Goal: Complete application form

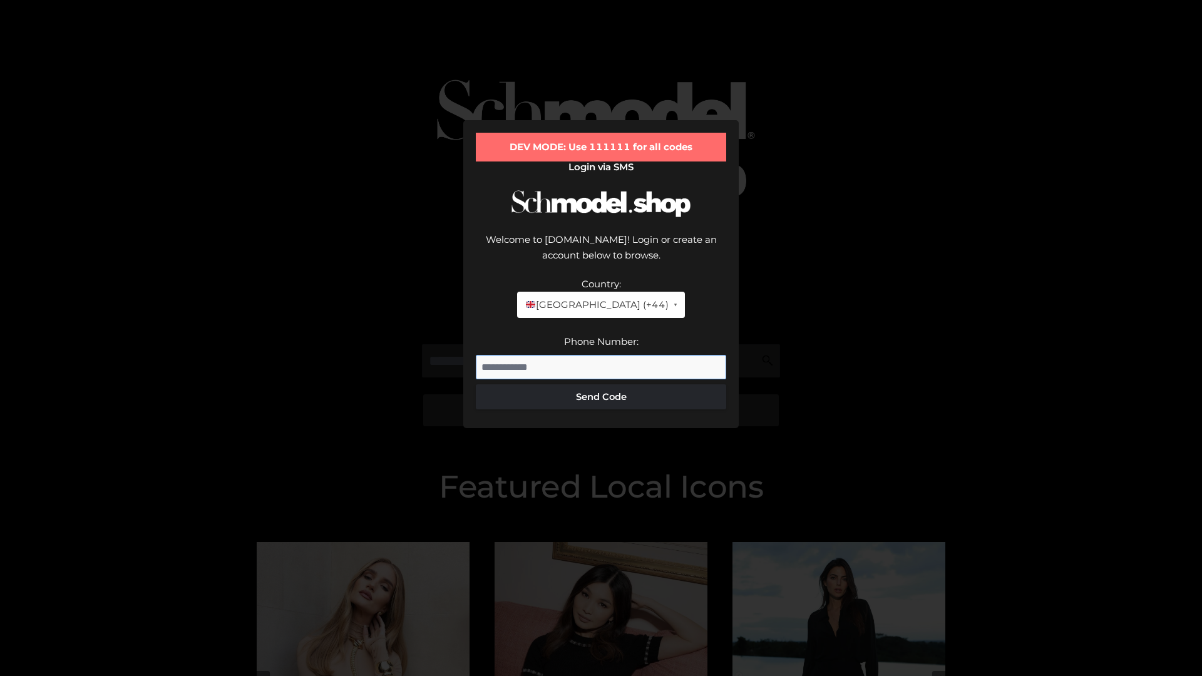
click at [601, 355] on input "Phone Number:" at bounding box center [601, 367] width 250 height 25
type input "**********"
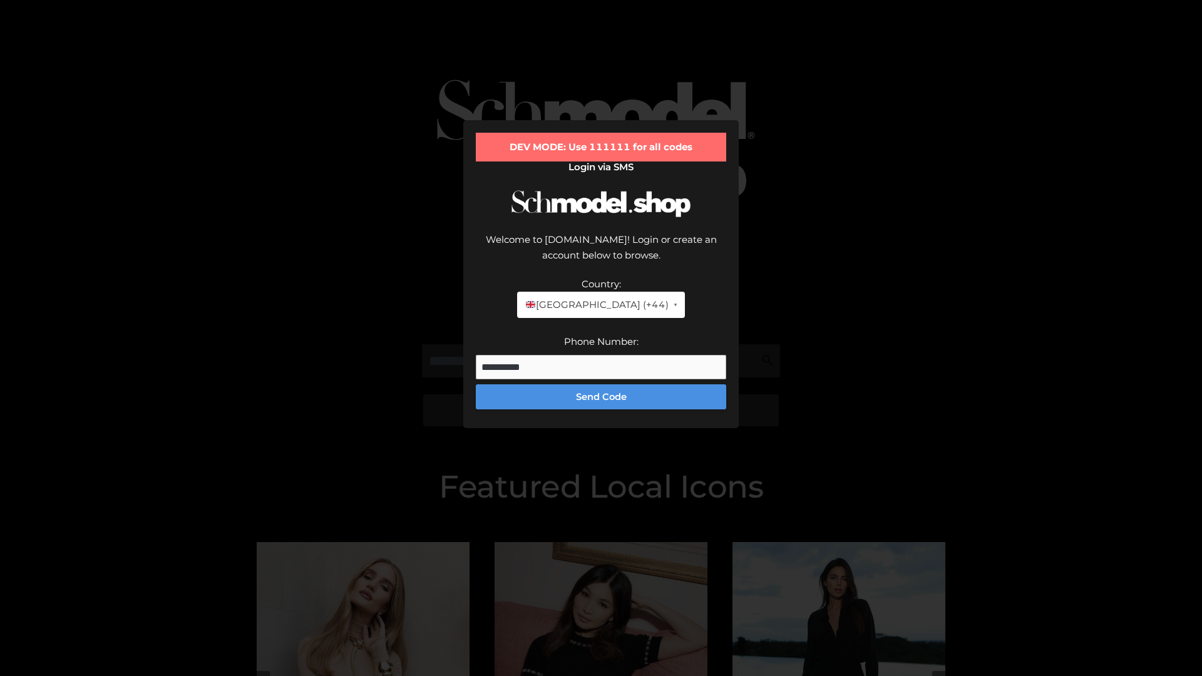
click at [601, 384] on button "Send Code" at bounding box center [601, 396] width 250 height 25
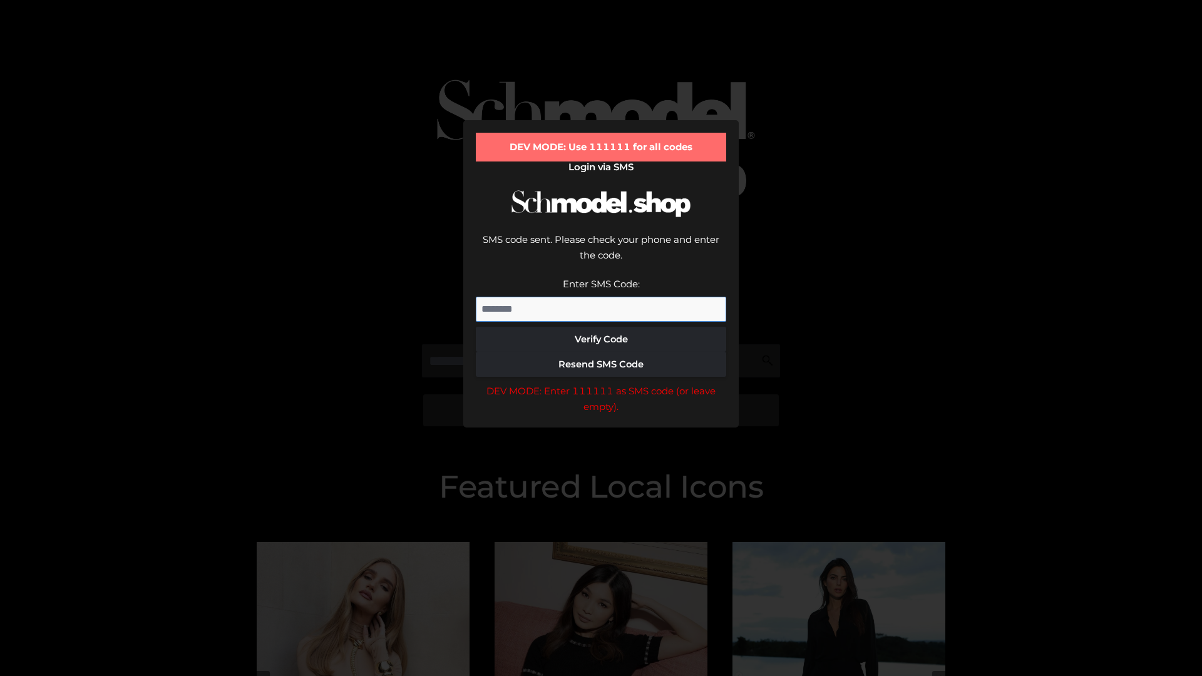
click at [601, 297] on input "Enter SMS Code:" at bounding box center [601, 309] width 250 height 25
type input "******"
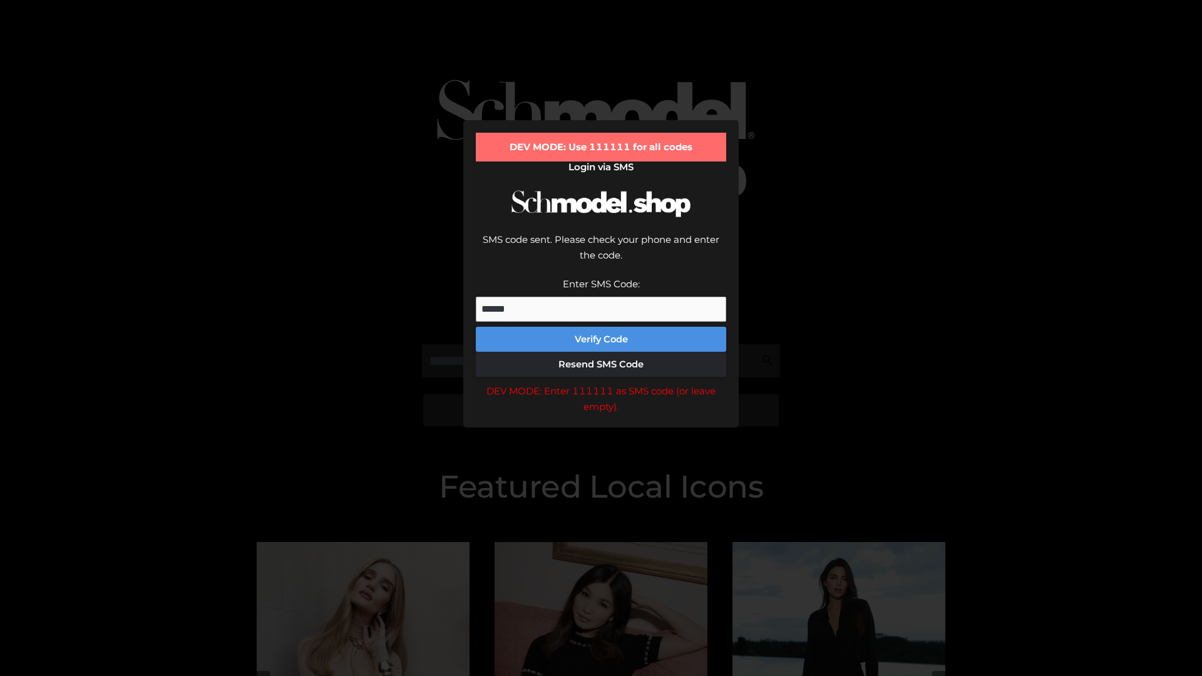
click at [601, 327] on button "Verify Code" at bounding box center [601, 339] width 250 height 25
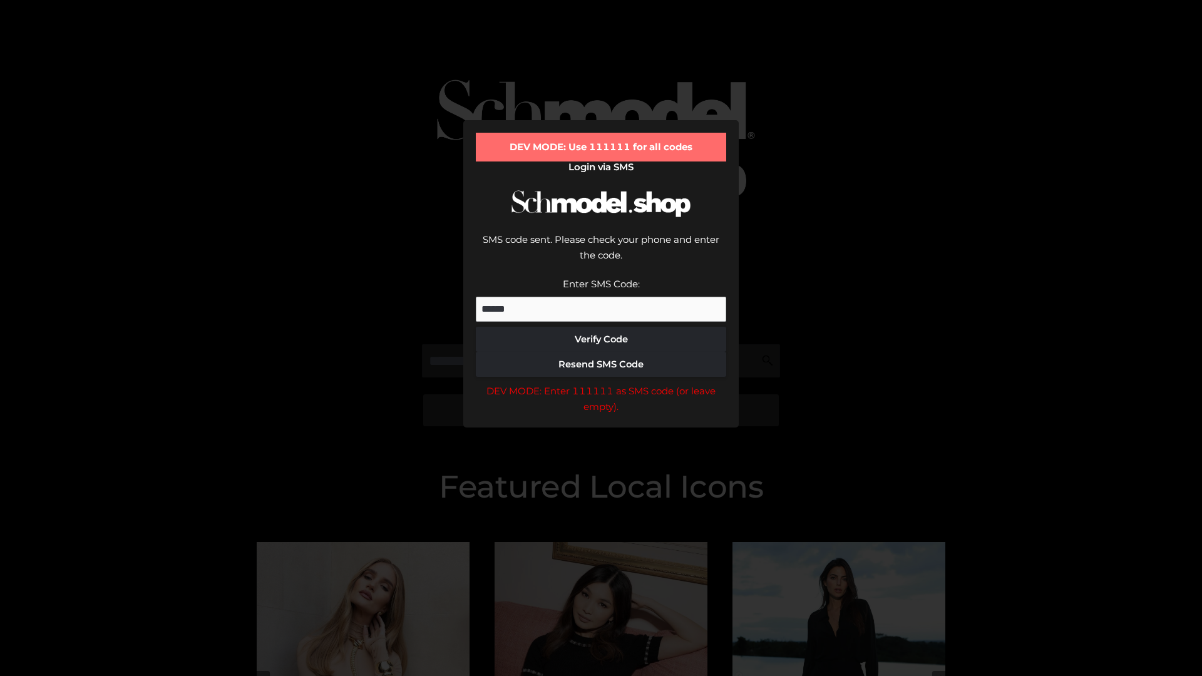
click at [601, 383] on div "DEV MODE: Enter 111111 as SMS code (or leave empty)." at bounding box center [601, 399] width 250 height 32
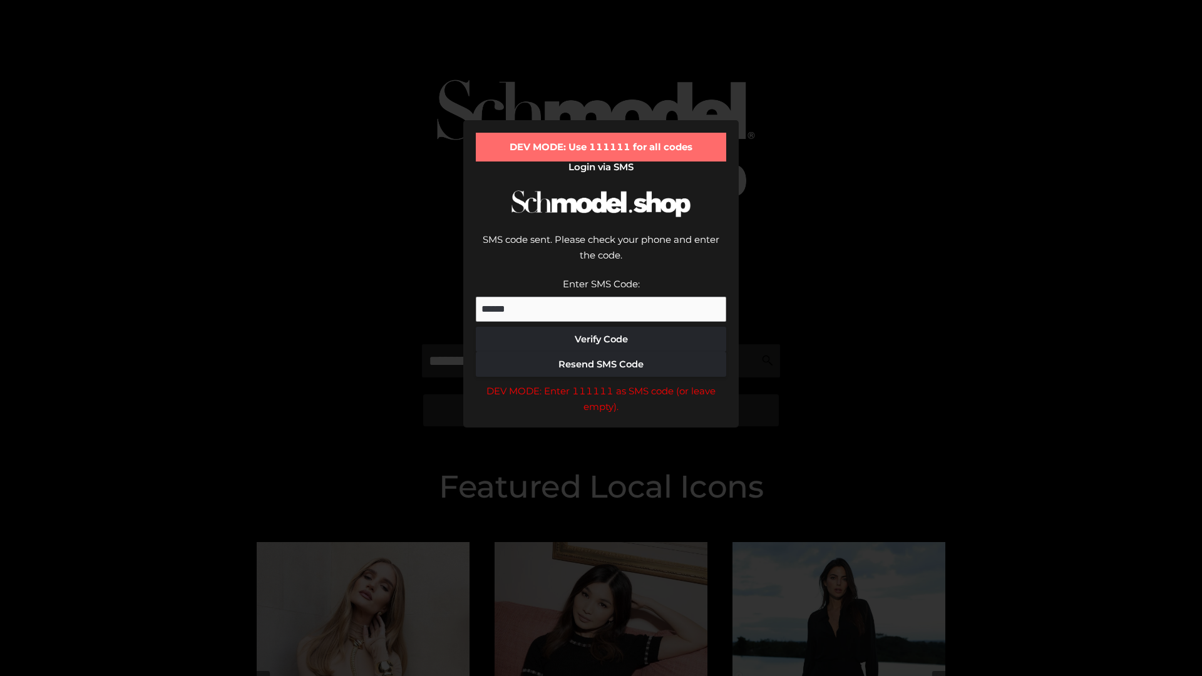
click at [601, 383] on div "DEV MODE: Enter 111111 as SMS code (or leave empty)." at bounding box center [601, 399] width 250 height 32
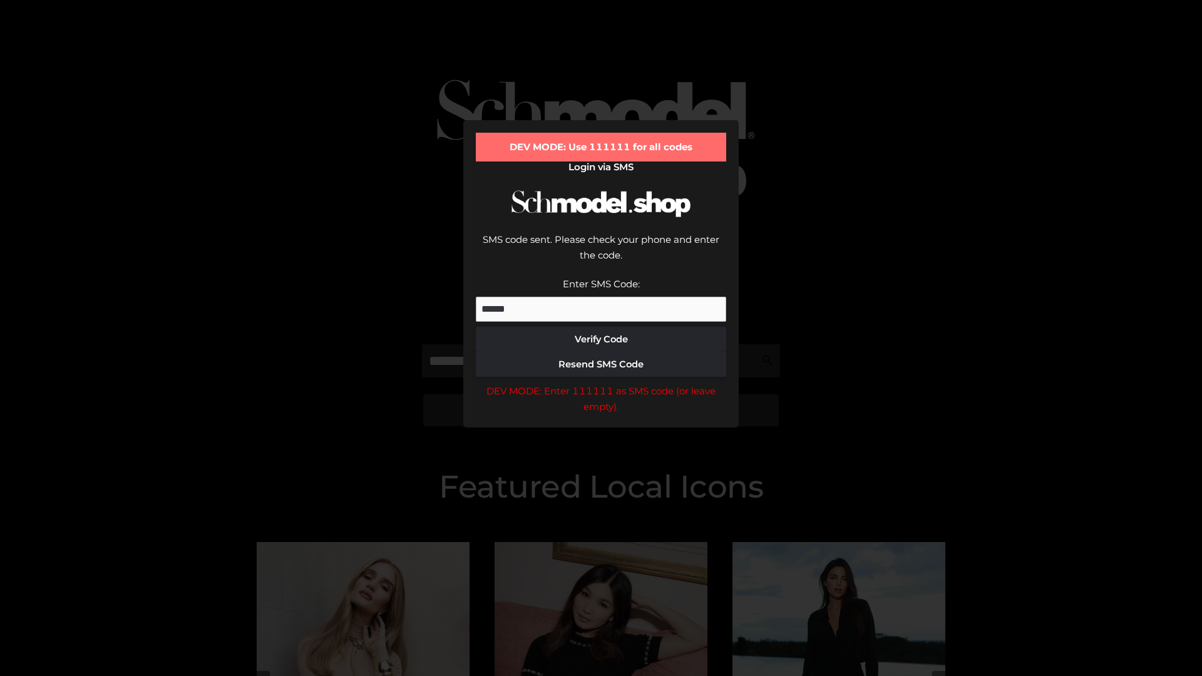
click at [601, 383] on div "DEV MODE: Enter 111111 as SMS code (or leave empty)." at bounding box center [601, 399] width 250 height 32
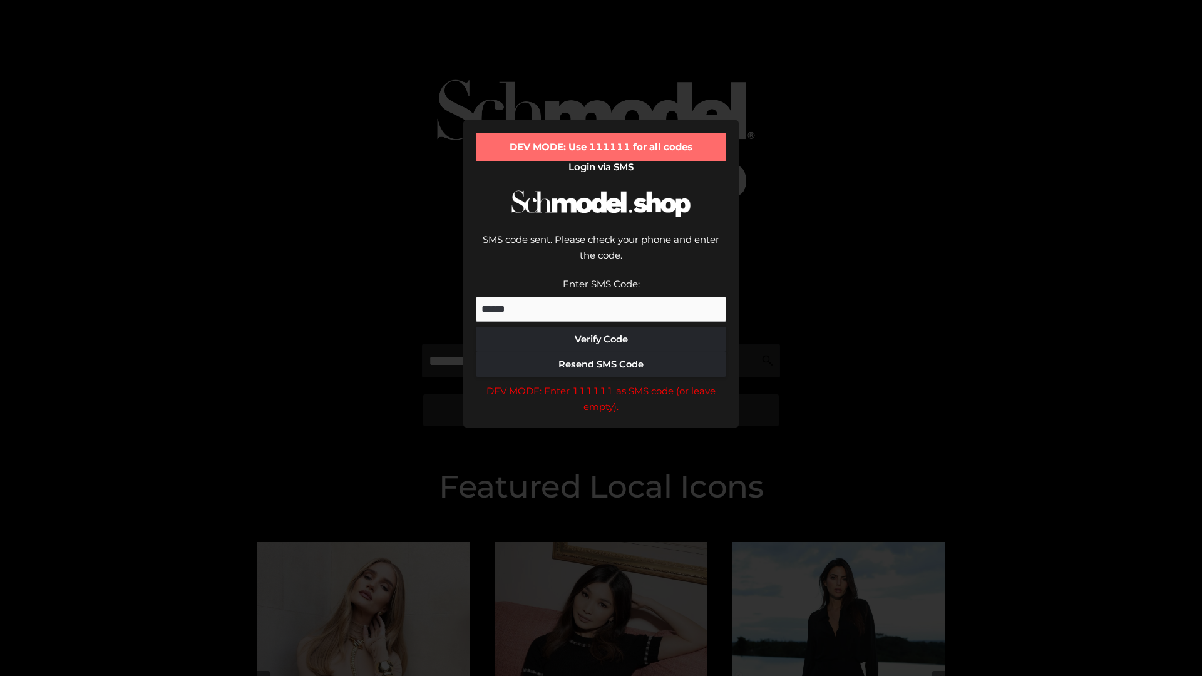
click at [601, 383] on div "DEV MODE: Enter 111111 as SMS code (or leave empty)." at bounding box center [601, 399] width 250 height 32
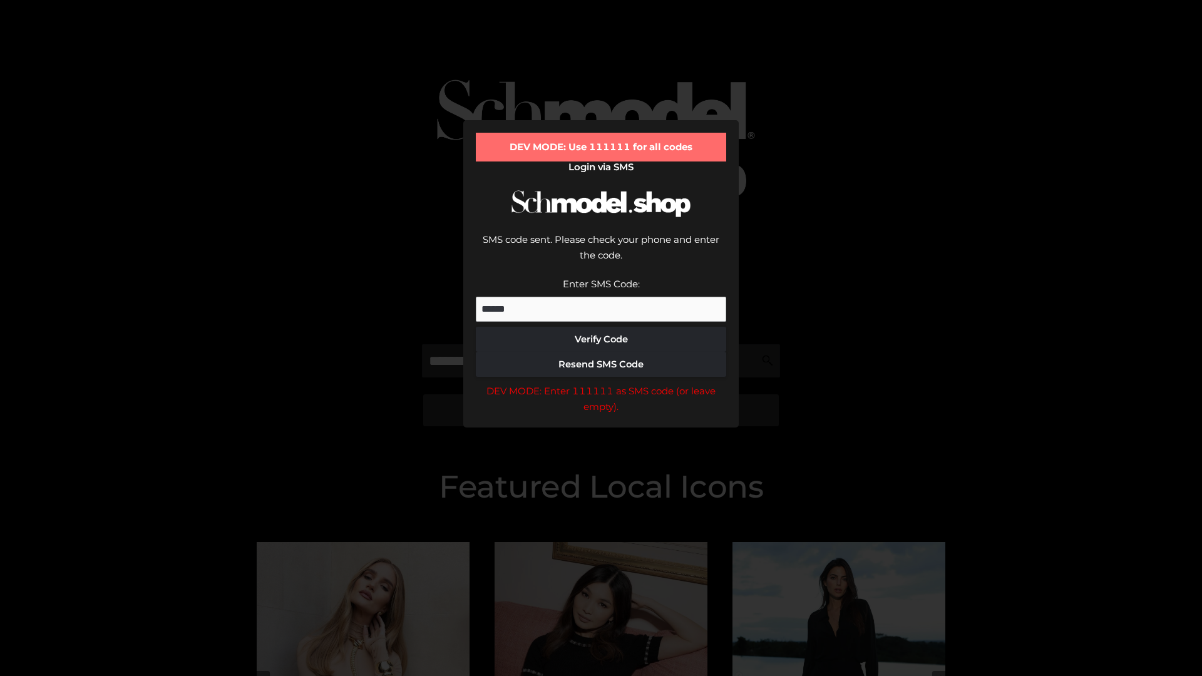
click at [601, 383] on div "DEV MODE: Enter 111111 as SMS code (or leave empty)." at bounding box center [601, 399] width 250 height 32
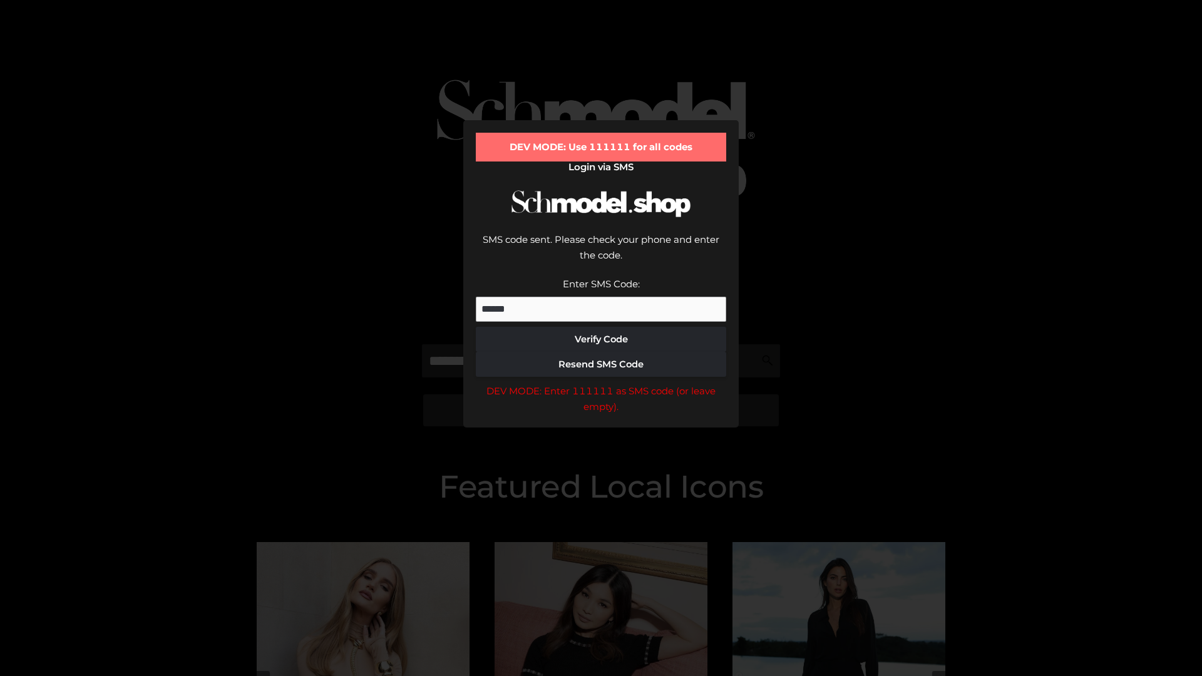
click at [601, 383] on div "DEV MODE: Enter 111111 as SMS code (or leave empty)." at bounding box center [601, 399] width 250 height 32
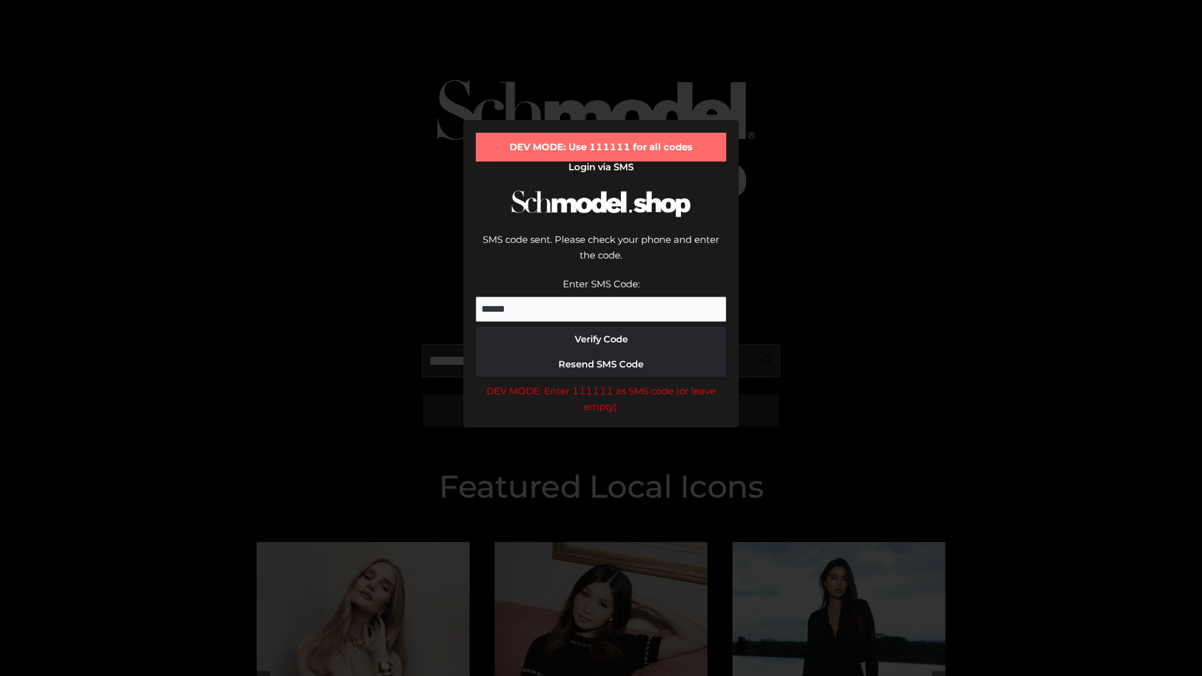
scroll to position [0, 64]
click at [601, 383] on div "DEV MODE: Enter 111111 as SMS code (or leave empty)." at bounding box center [601, 399] width 250 height 32
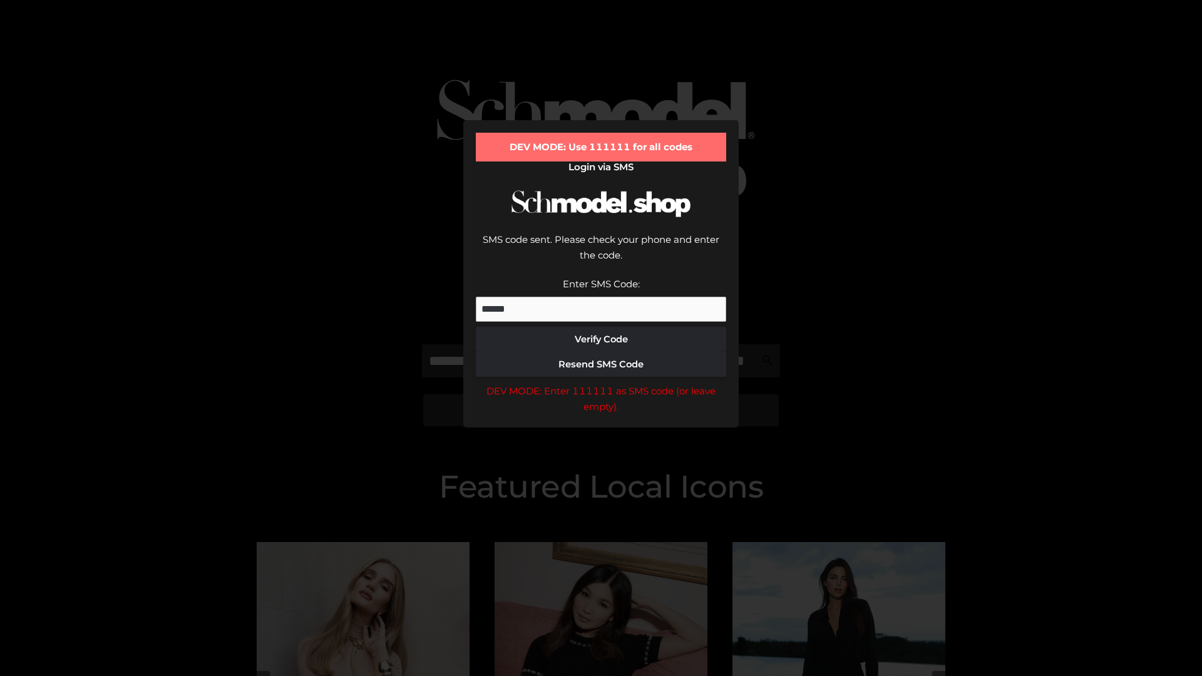
click at [601, 383] on div "DEV MODE: Enter 111111 as SMS code (or leave empty)." at bounding box center [601, 399] width 250 height 32
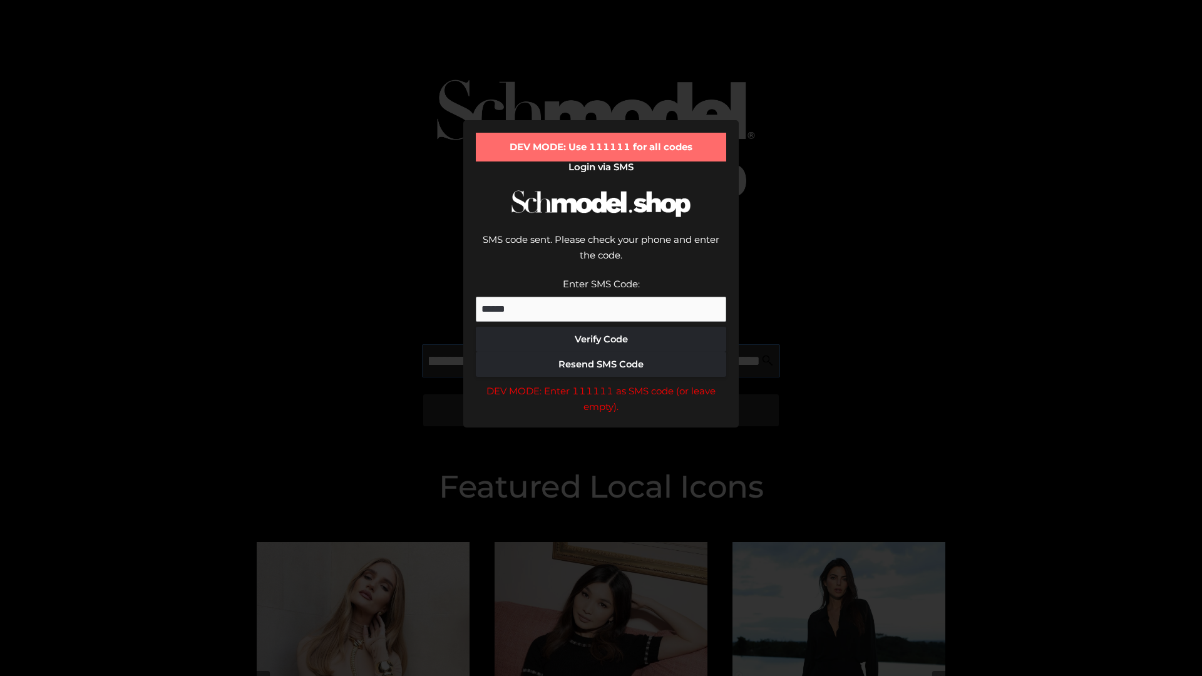
scroll to position [0, 137]
click at [601, 383] on div "DEV MODE: Enter 111111 as SMS code (or leave empty)." at bounding box center [601, 399] width 250 height 32
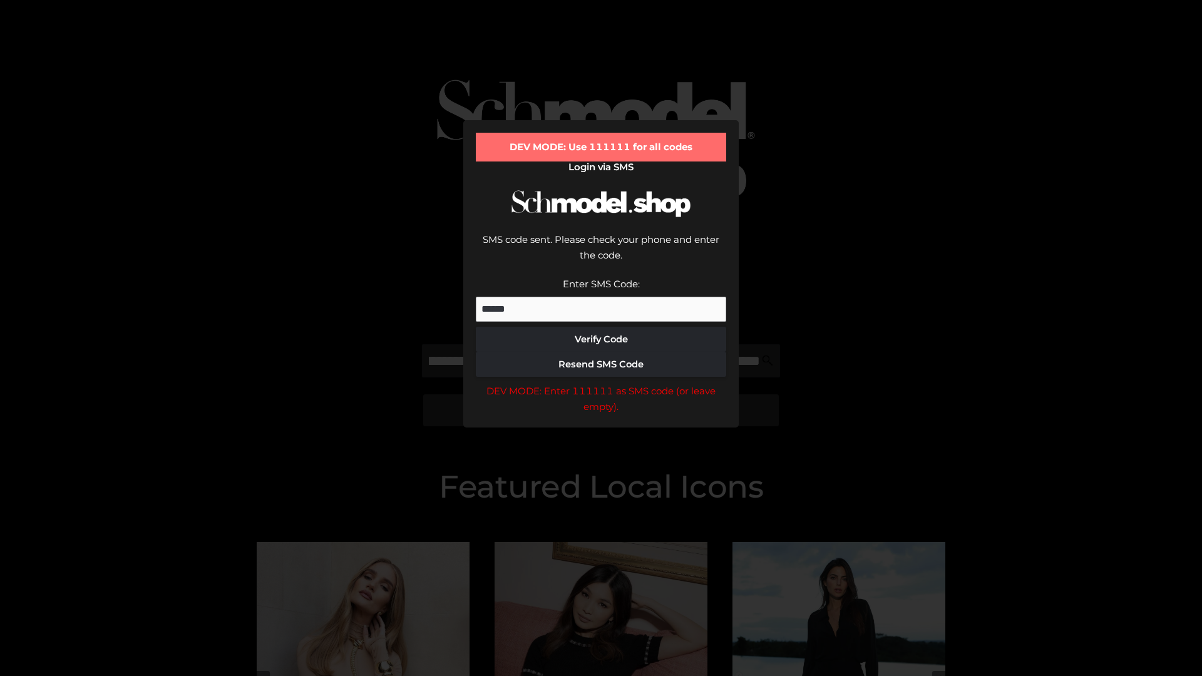
click at [601, 383] on div "DEV MODE: Enter 111111 as SMS code (or leave empty)." at bounding box center [601, 399] width 250 height 32
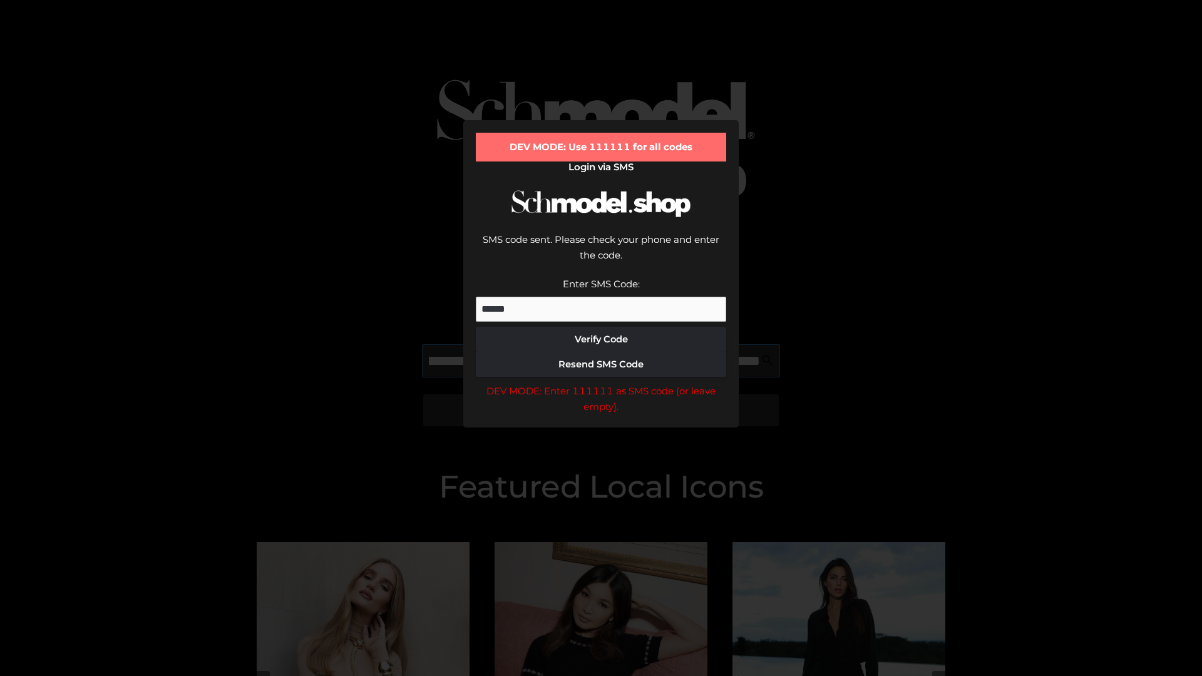
scroll to position [0, 212]
click at [601, 383] on div "DEV MODE: Enter 111111 as SMS code (or leave empty)." at bounding box center [601, 399] width 250 height 32
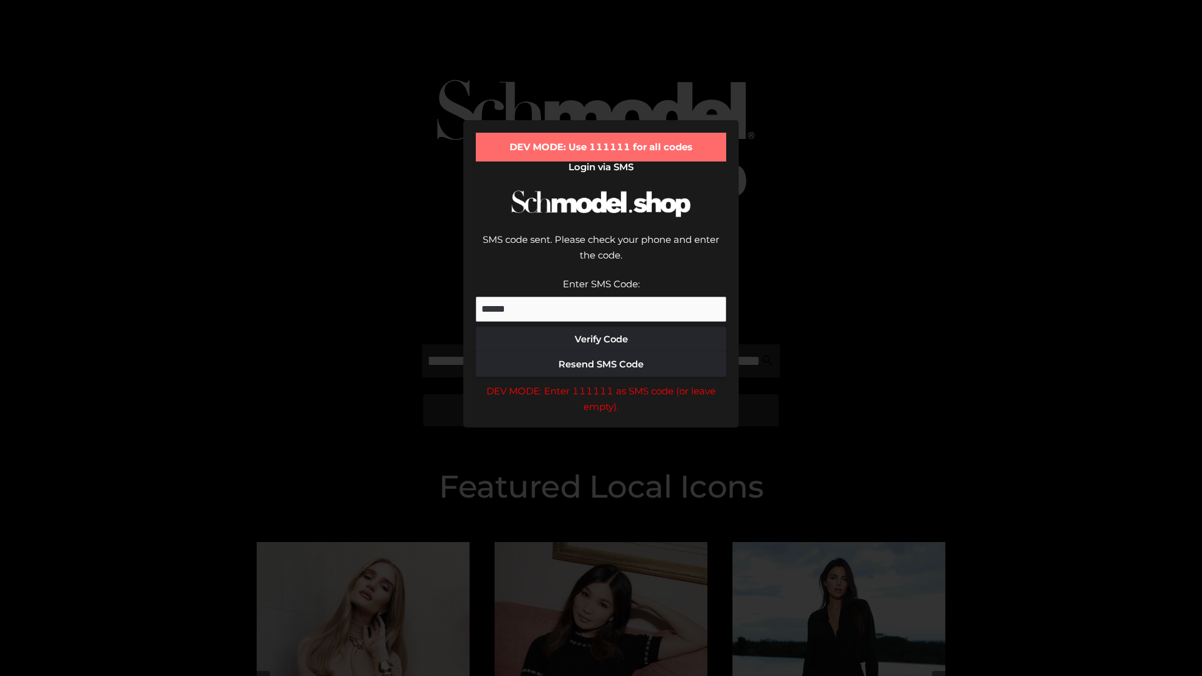
click at [601, 383] on div "DEV MODE: Enter 111111 as SMS code (or leave empty)." at bounding box center [601, 399] width 250 height 32
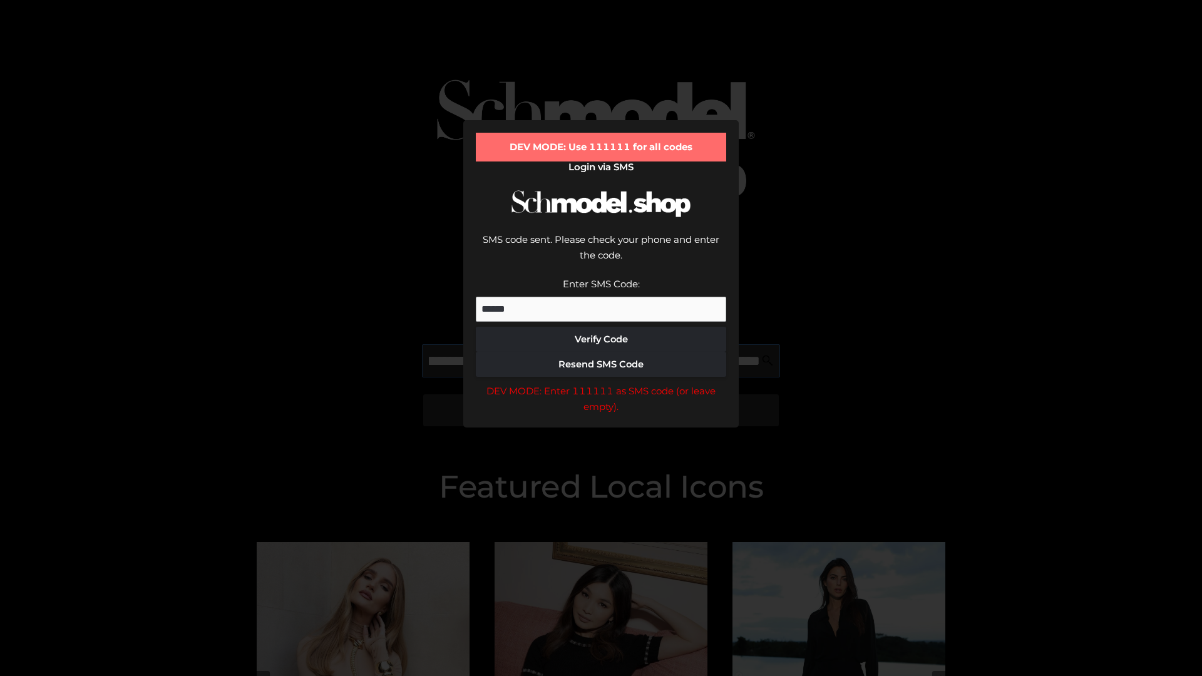
scroll to position [0, 291]
click at [601, 383] on div "DEV MODE: Enter 111111 as SMS code (or leave empty)." at bounding box center [601, 399] width 250 height 32
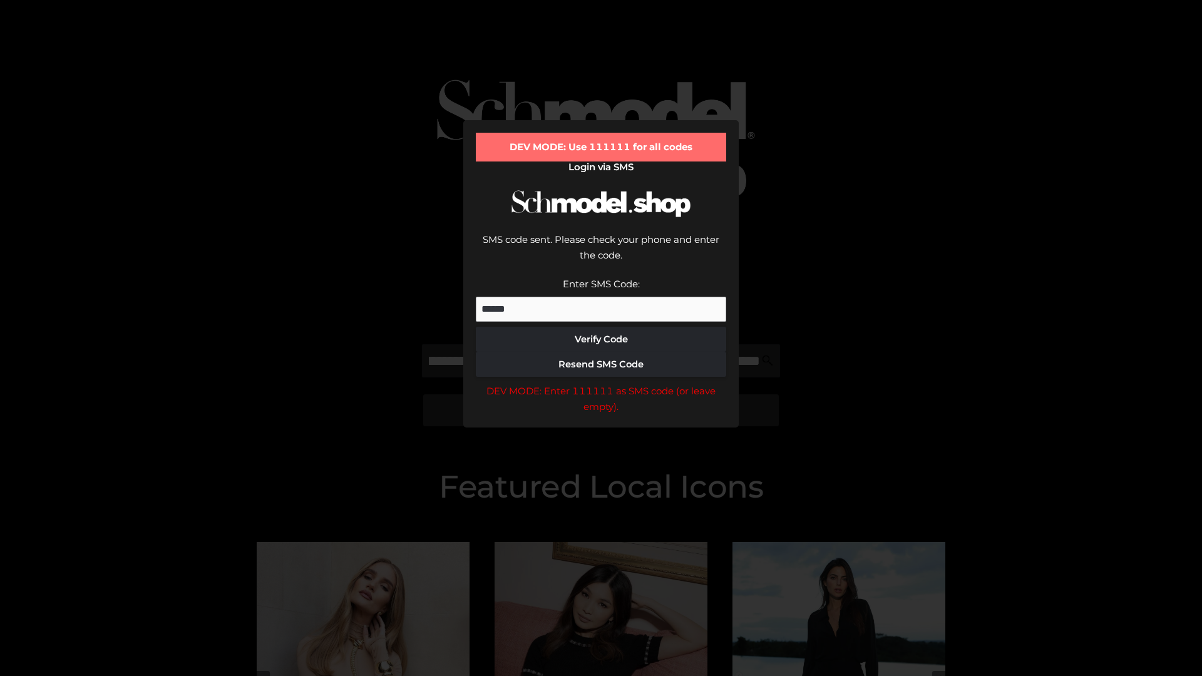
click at [601, 383] on div "DEV MODE: Enter 111111 as SMS code (or leave empty)." at bounding box center [601, 399] width 250 height 32
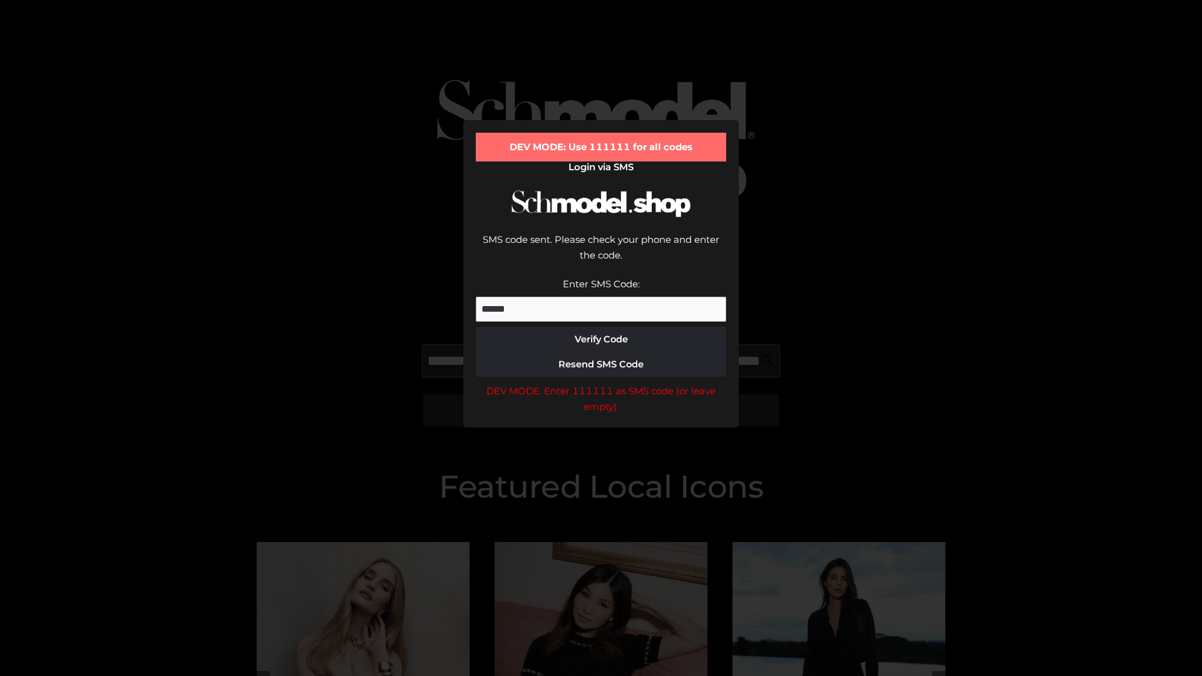
scroll to position [0, 363]
click at [601, 383] on div "DEV MODE: Enter 111111 as SMS code (or leave empty)." at bounding box center [601, 399] width 250 height 32
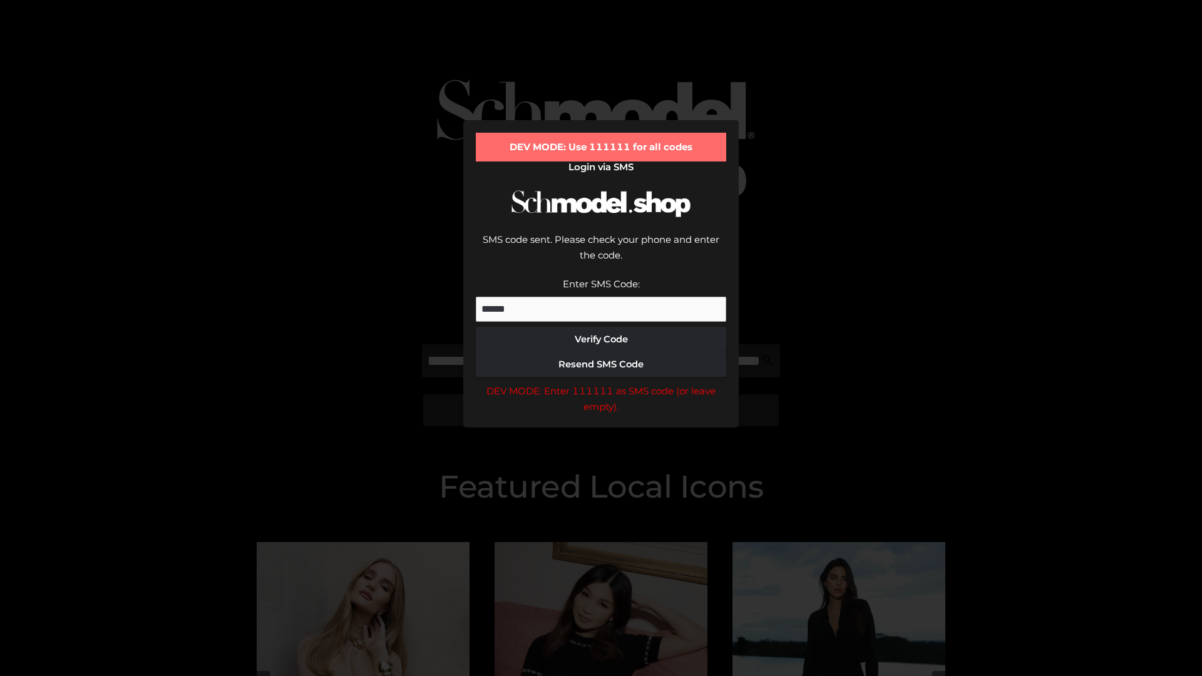
click at [601, 383] on div "DEV MODE: Enter 111111 as SMS code (or leave empty)." at bounding box center [601, 399] width 250 height 32
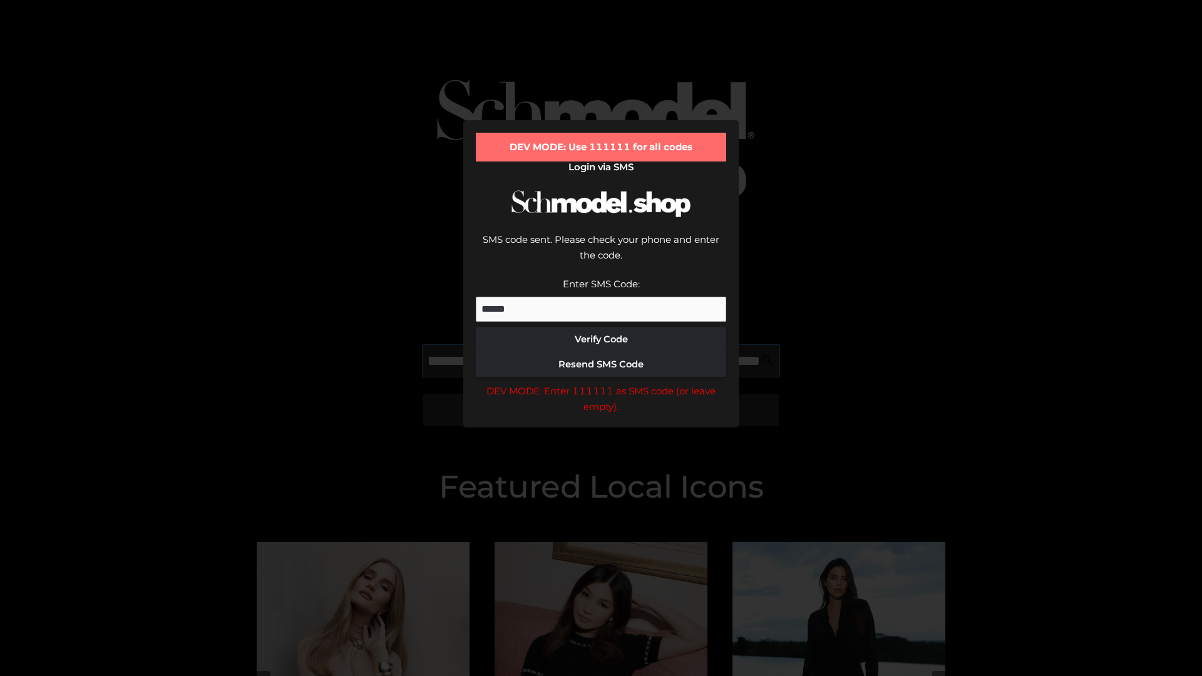
scroll to position [0, 439]
click at [601, 383] on div "DEV MODE: Enter 111111 as SMS code (or leave empty)." at bounding box center [601, 399] width 250 height 32
type input "**********"
